Goal: Navigation & Orientation: Find specific page/section

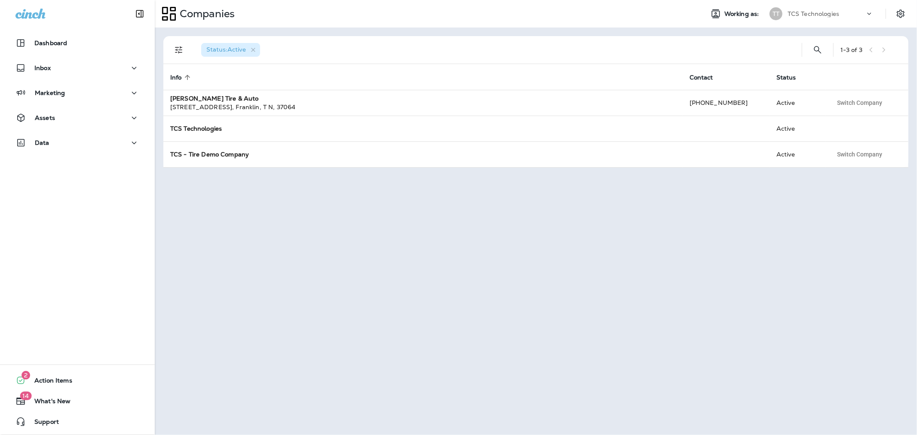
click at [809, 16] on p "TCS Technologies" at bounding box center [813, 13] width 52 height 7
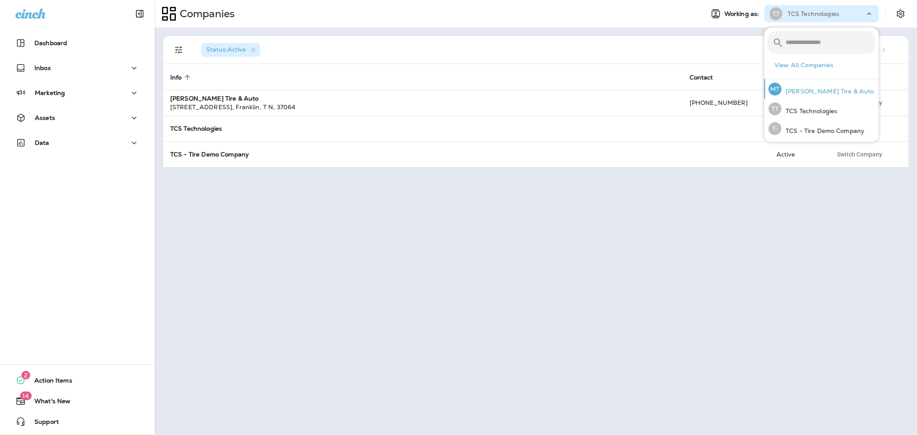
click at [818, 89] on p "[PERSON_NAME] Tire & Auto" at bounding box center [827, 91] width 93 height 7
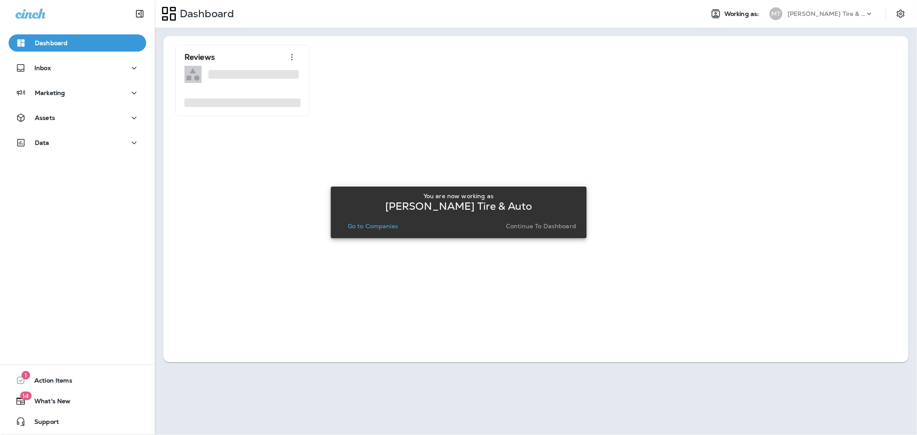
click at [366, 224] on p "Go to Companies" at bounding box center [373, 226] width 50 height 7
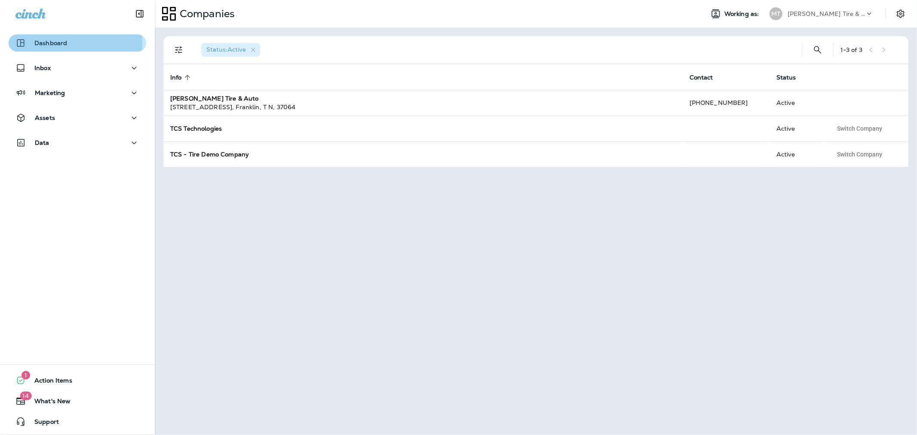
click at [46, 43] on p "Dashboard" at bounding box center [50, 43] width 33 height 7
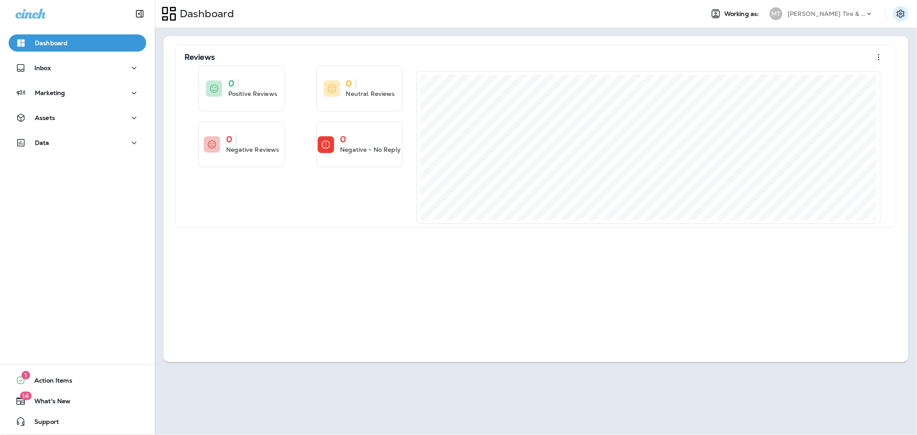
click at [901, 13] on icon "Settings" at bounding box center [900, 13] width 8 height 8
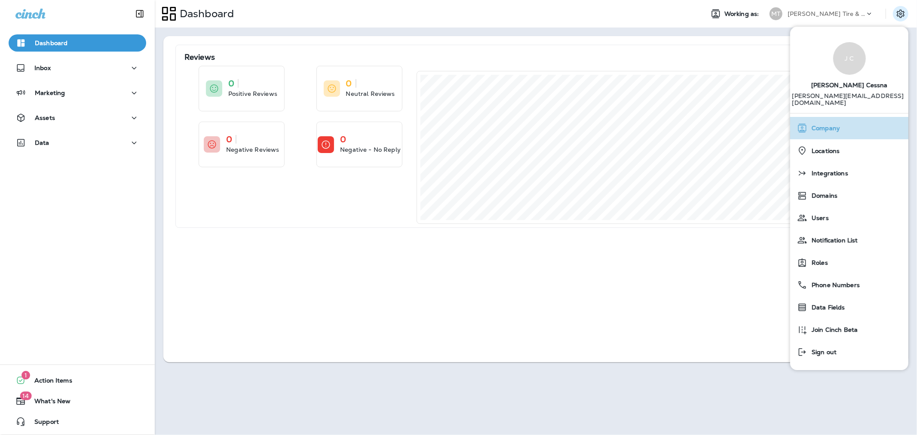
click at [849, 119] on div "Company" at bounding box center [848, 127] width 111 height 17
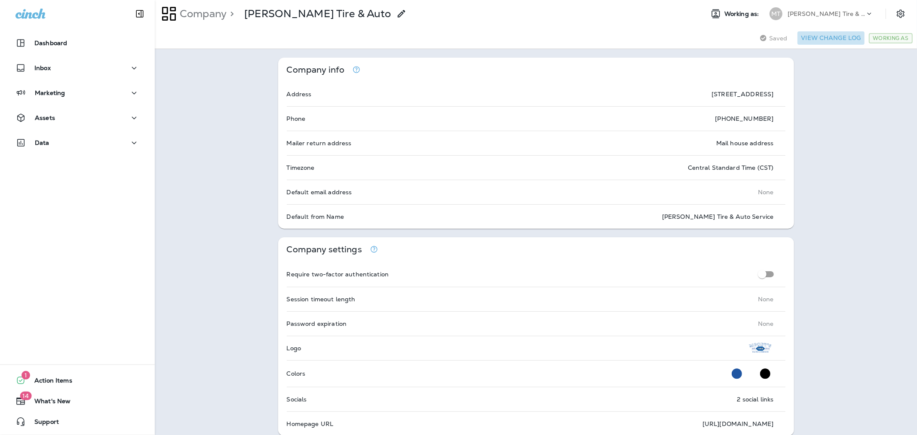
click at [815, 38] on button "View Change Log" at bounding box center [830, 37] width 67 height 13
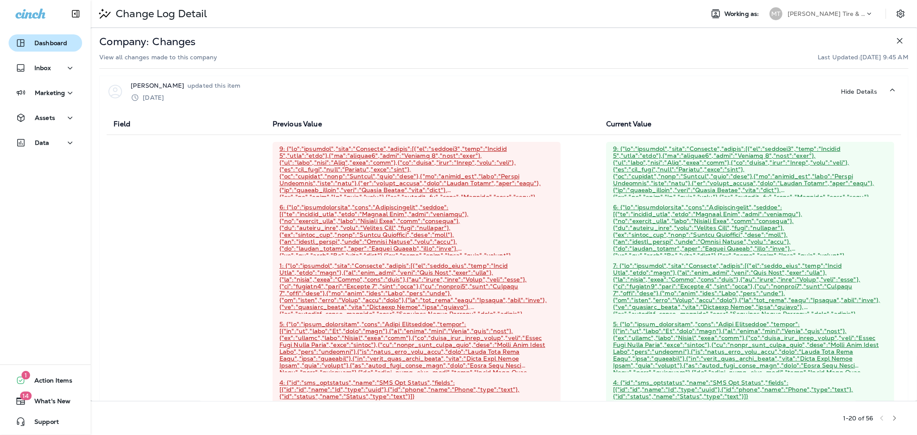
click at [41, 46] on p "Dashboard" at bounding box center [50, 43] width 33 height 7
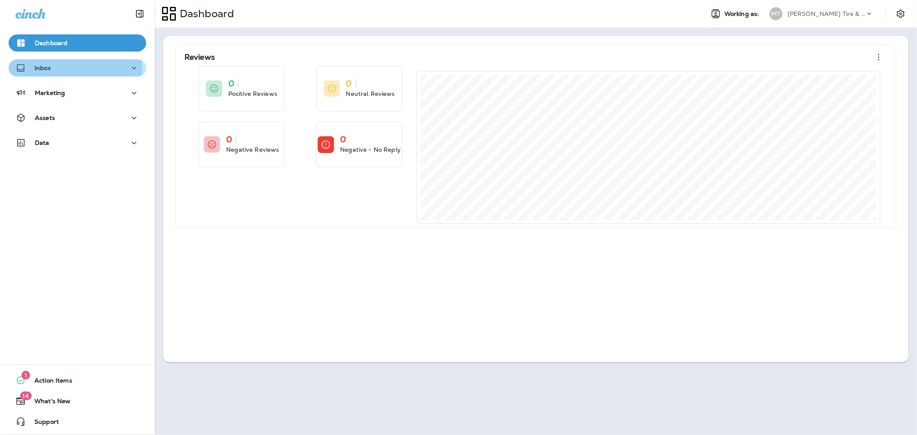
click at [57, 67] on div "Inbox" at bounding box center [77, 68] width 124 height 11
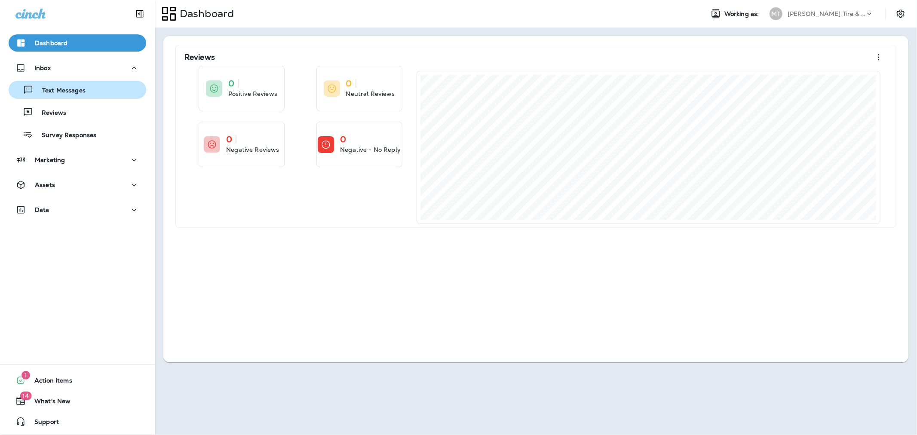
click at [61, 96] on button "Text Messages" at bounding box center [78, 90] width 138 height 18
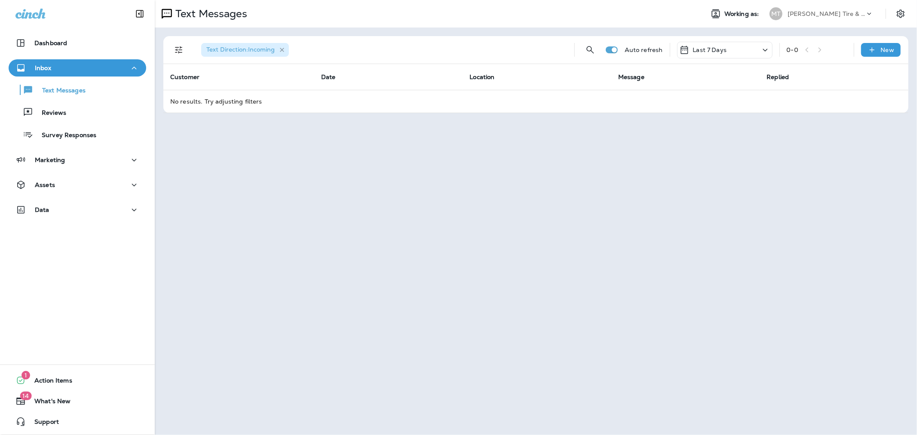
click at [282, 49] on icon "button" at bounding box center [282, 50] width 4 height 4
click at [178, 49] on icon "Filters" at bounding box center [179, 50] width 10 height 10
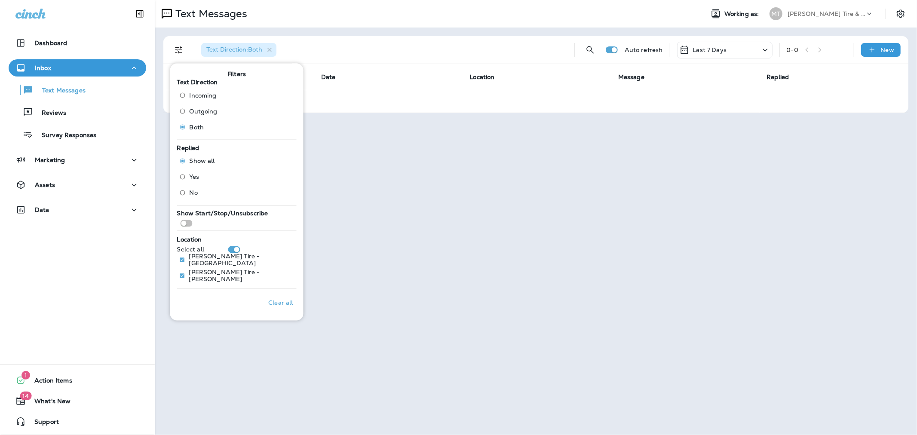
click at [435, 55] on div "Text Direction : Both" at bounding box center [380, 50] width 373 height 28
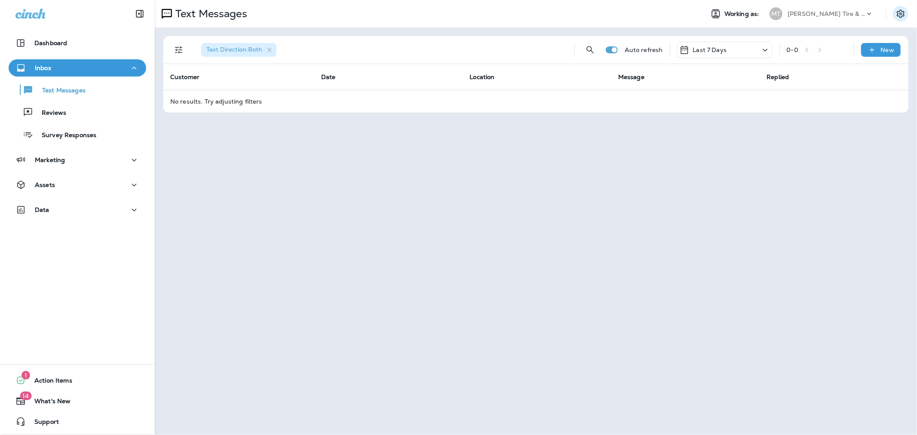
click at [903, 13] on icon "Settings" at bounding box center [900, 13] width 8 height 8
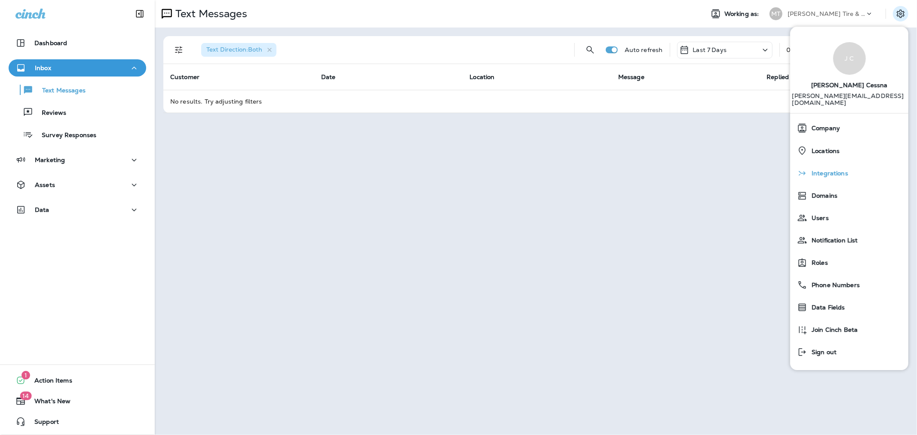
click at [825, 170] on span "Integrations" at bounding box center [827, 173] width 41 height 7
